Goal: Task Accomplishment & Management: Manage account settings

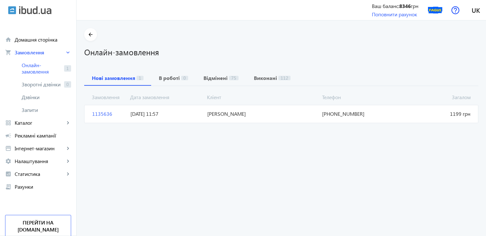
click at [98, 112] on span "1135636" at bounding box center [109, 113] width 38 height 7
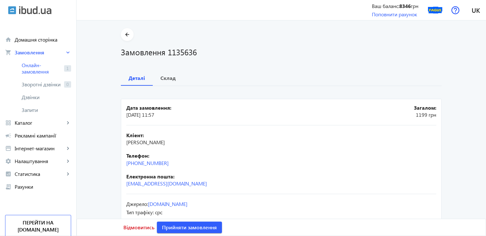
drag, startPoint x: 177, startPoint y: 165, endPoint x: 117, endPoint y: 166, distance: 59.4
click at [117, 166] on div "arrow_back Замовлення 1135636 Деталі Склад Дата замовлення: [DATE] 11:57 Загало…" at bounding box center [281, 132] width 336 height 209
copy link "[PHONE_NUMBER]"
click at [161, 80] on b "Склад" at bounding box center [168, 77] width 15 height 5
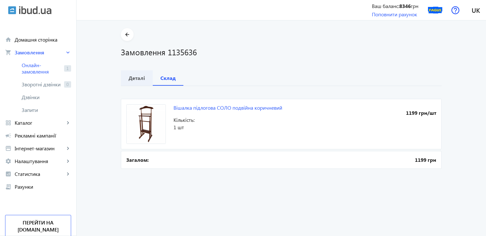
click at [129, 80] on b "Деталі" at bounding box center [137, 77] width 17 height 5
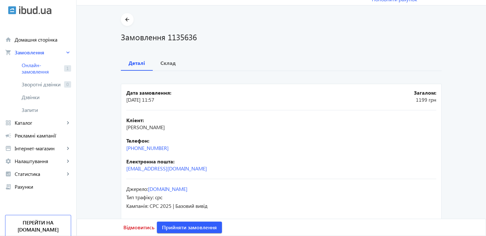
scroll to position [23, 0]
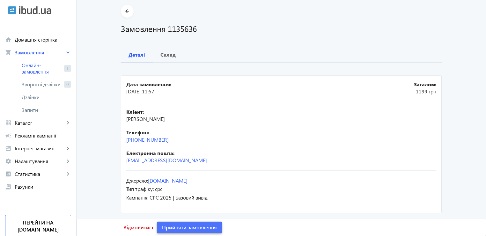
click at [174, 228] on span "Прийняти замовлення" at bounding box center [189, 226] width 55 height 7
drag, startPoint x: 179, startPoint y: 142, endPoint x: 114, endPoint y: 143, distance: 64.5
click at [114, 143] on div "arrow_back Замовлення 1135636 Деталі Склад Дата замовлення: [DATE] 11:57 Загало…" at bounding box center [281, 109] width 336 height 209
copy link "[PHONE_NUMBER]"
drag, startPoint x: 135, startPoint y: 120, endPoint x: 116, endPoint y: 119, distance: 19.2
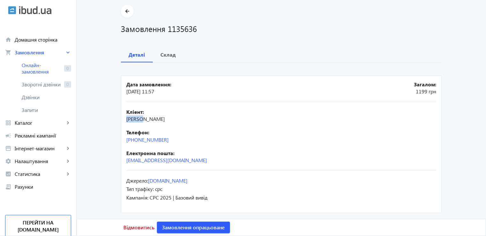
click at [116, 119] on div "arrow_back Замовлення 1135636 Деталі Склад Дата замовлення: [DATE] 11:57 Загало…" at bounding box center [281, 109] width 336 height 209
copy span "[PERSON_NAME]"
drag, startPoint x: 152, startPoint y: 120, endPoint x: 141, endPoint y: 120, distance: 10.5
click at [141, 120] on span "[PERSON_NAME]" at bounding box center [145, 118] width 39 height 7
copy span "[PERSON_NAME]"
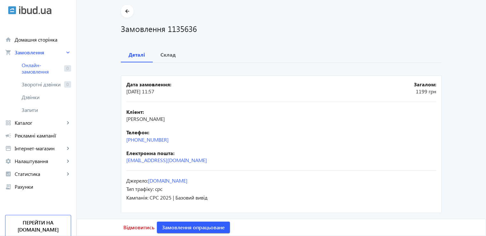
click at [161, 119] on span "[PERSON_NAME]" at bounding box center [145, 118] width 39 height 7
drag, startPoint x: 154, startPoint y: 118, endPoint x: 148, endPoint y: 40, distance: 78.1
click at [183, 120] on div "Кліент: [PERSON_NAME]" at bounding box center [281, 115] width 310 height 14
copy span "[PERSON_NAME]"
drag, startPoint x: 184, startPoint y: 165, endPoint x: 120, endPoint y: 170, distance: 64.0
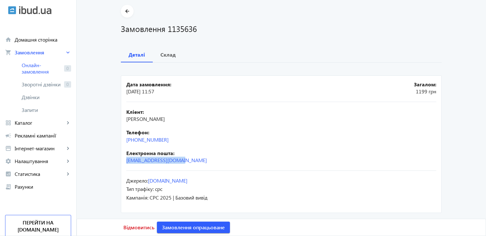
click at [121, 170] on mat-card "Дата замовлення: [DATE] 11:57 Загалом: 1199 [PERSON_NAME]: [PERSON_NAME]: [PHON…" at bounding box center [281, 143] width 321 height 137
copy link "[EMAIL_ADDRESS][DOMAIN_NAME]"
click at [140, 53] on b "Деталі" at bounding box center [137, 54] width 17 height 5
click at [163, 59] on span "Склад" at bounding box center [168, 54] width 15 height 15
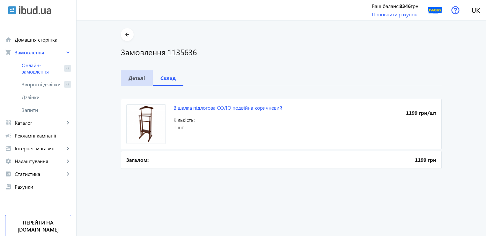
drag, startPoint x: 137, startPoint y: 75, endPoint x: 137, endPoint y: 87, distance: 11.8
click at [136, 75] on b "Деталі" at bounding box center [137, 77] width 17 height 5
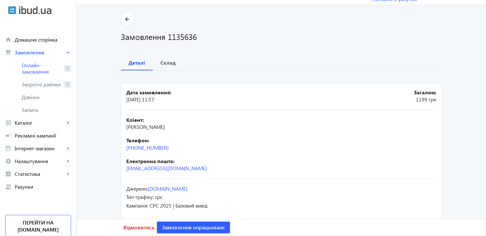
scroll to position [23, 0]
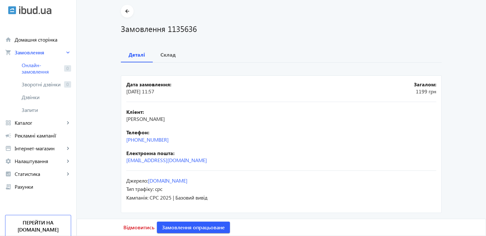
click at [96, 99] on main "arrow_back Замовлення 1135636 Деталі Склад Дата замовлення: [DATE] 11:57 Загало…" at bounding box center [282, 109] width 410 height 209
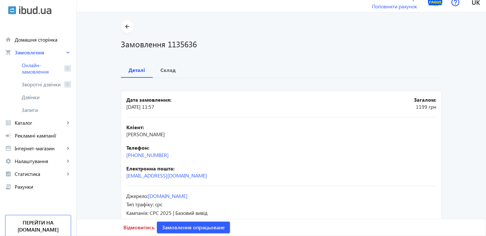
scroll to position [0, 0]
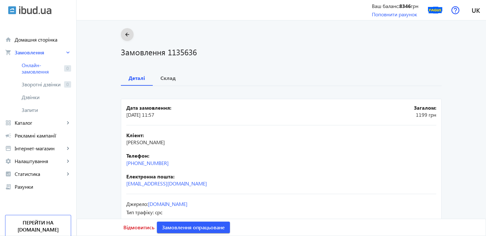
click at [124, 31] on mat-icon "arrow_back" at bounding box center [128, 35] width 8 height 8
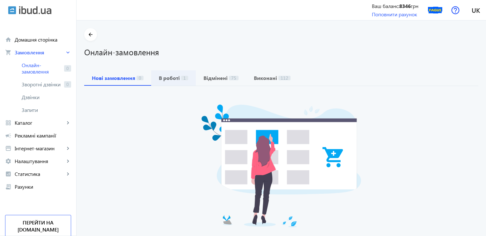
click at [159, 79] on b "В роботі" at bounding box center [169, 77] width 21 height 5
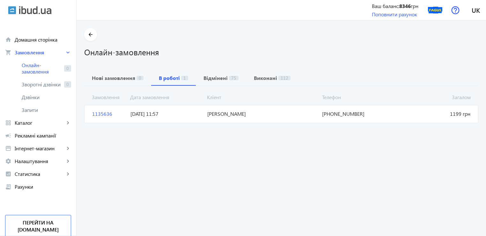
click at [94, 114] on span "1135636" at bounding box center [109, 113] width 38 height 7
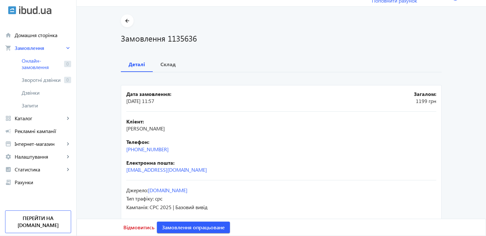
scroll to position [23, 0]
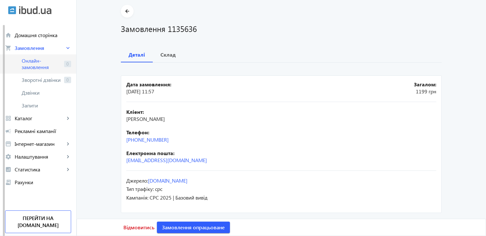
click at [49, 67] on span "Онлайн-замовлення" at bounding box center [42, 63] width 40 height 13
